Goal: Find specific page/section: Find specific page/section

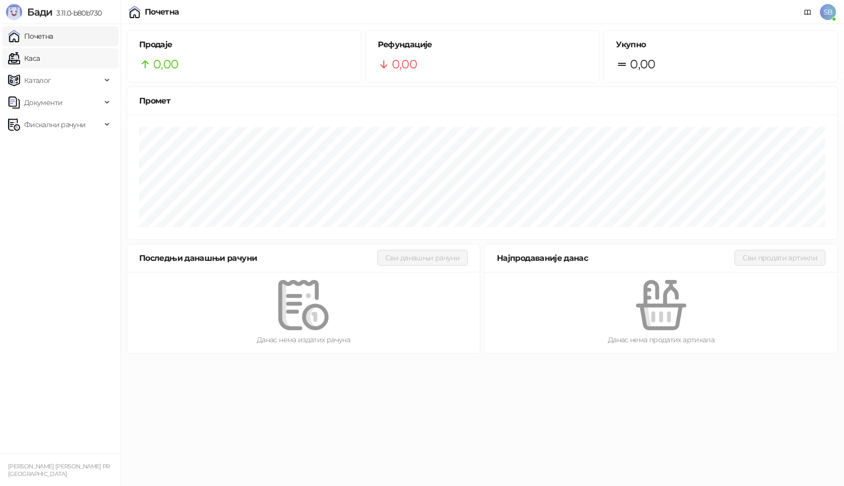
click at [40, 59] on link "Каса" at bounding box center [24, 58] width 32 height 20
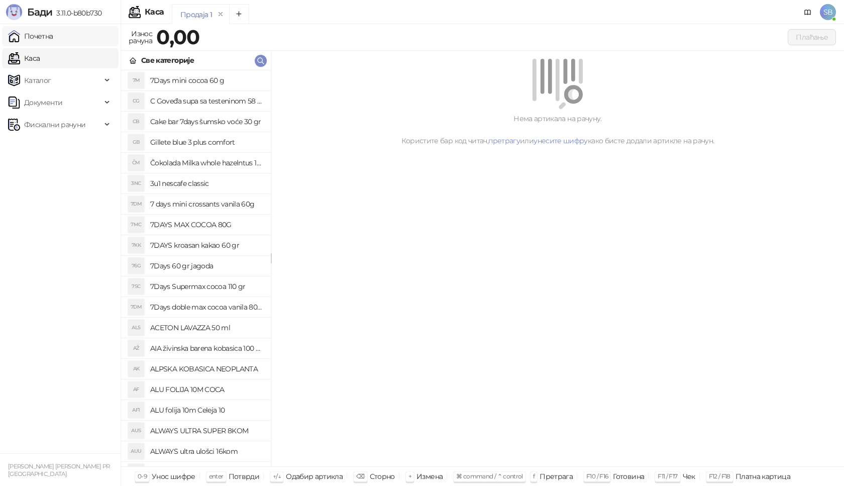
click at [43, 40] on link "Почетна" at bounding box center [30, 36] width 45 height 20
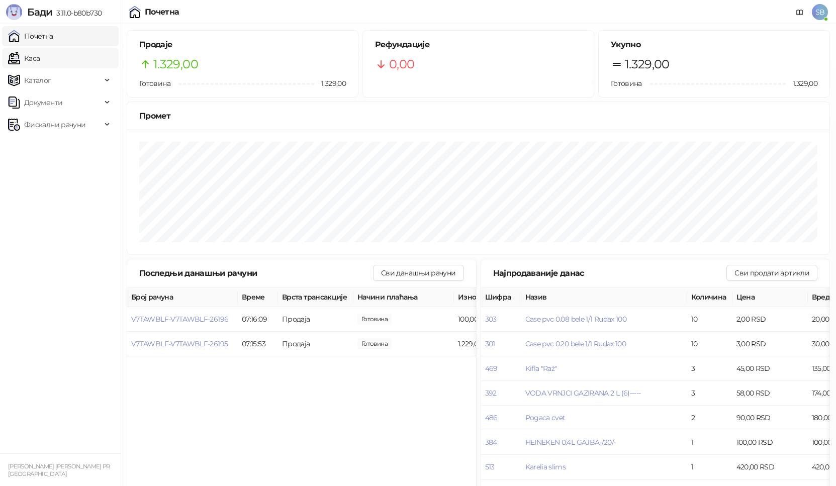
click at [30, 57] on link "Каса" at bounding box center [24, 58] width 32 height 20
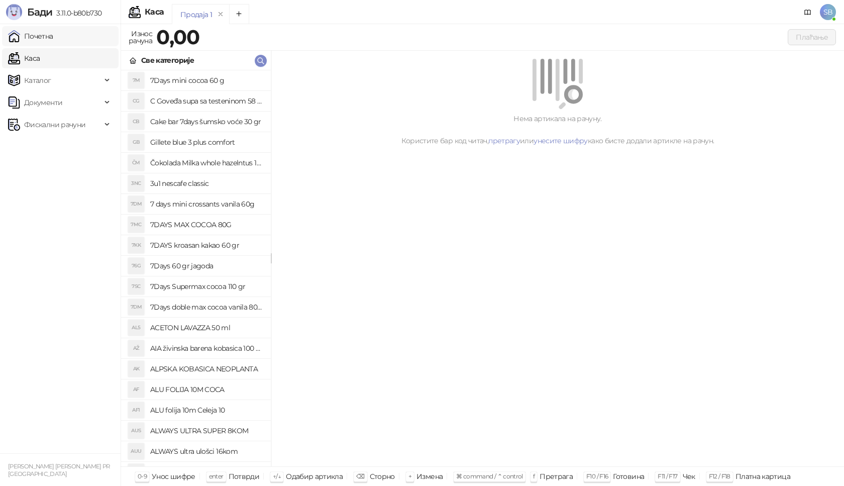
click at [34, 38] on link "Почетна" at bounding box center [30, 36] width 45 height 20
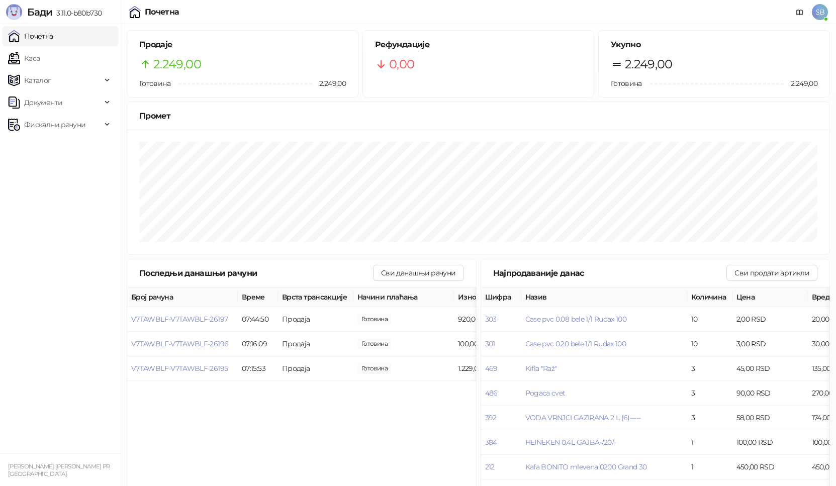
click at [43, 46] on ul "Почетна [PERSON_NAME] Документи Фискални рачуни" at bounding box center [60, 238] width 121 height 429
click at [39, 62] on link "Каса" at bounding box center [24, 58] width 32 height 20
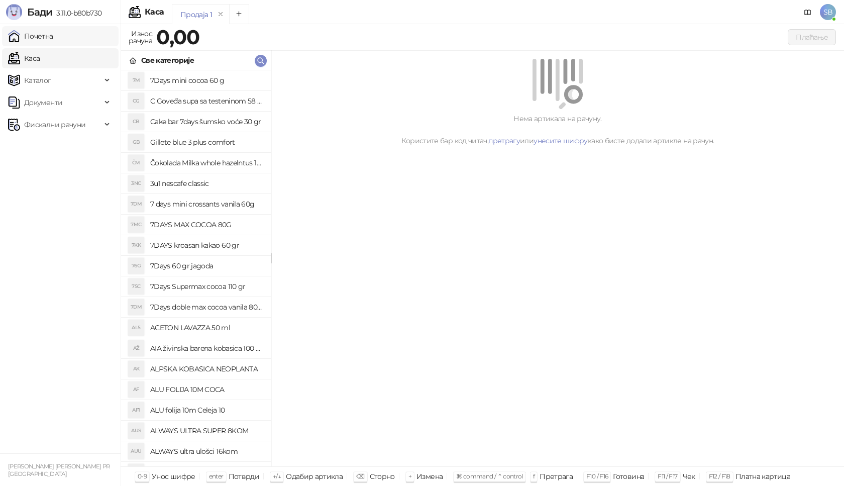
click at [53, 39] on link "Почетна" at bounding box center [30, 36] width 45 height 20
